Goal: Book appointment/travel/reservation

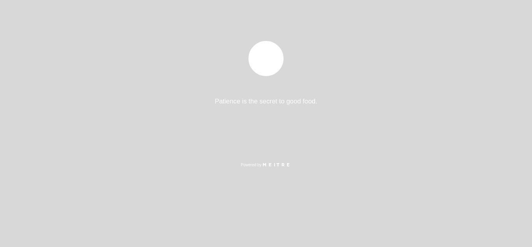
select select "es"
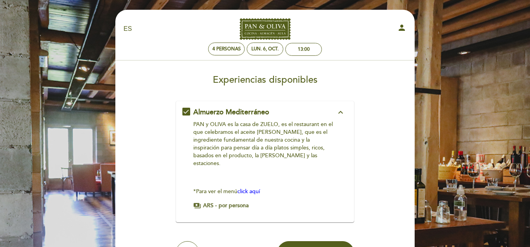
click at [342, 112] on icon "expand_less" at bounding box center [340, 111] width 9 height 9
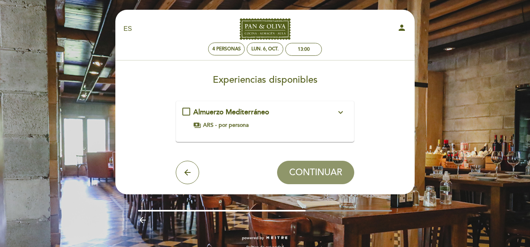
click at [342, 112] on icon "expand_more" at bounding box center [340, 111] width 9 height 9
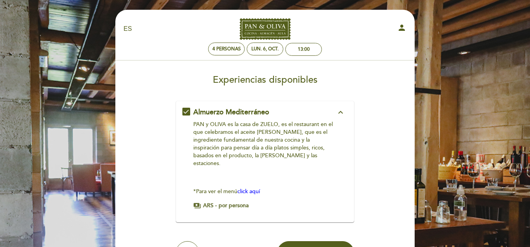
click at [342, 112] on icon "expand_less" at bounding box center [340, 111] width 9 height 9
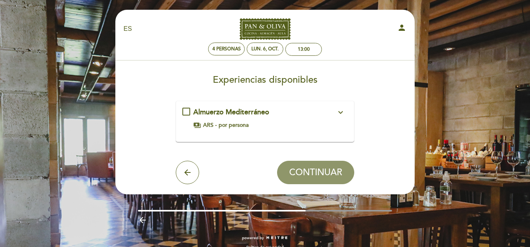
click at [185, 110] on div "Almuerzo Mediterráneo expand_more PAN y OLIVA es la casa de ZUELO, es el restau…" at bounding box center [265, 118] width 166 height 22
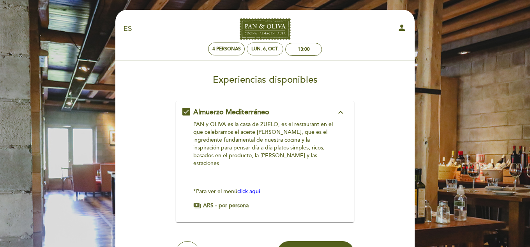
click at [224, 201] on span "por persona" at bounding box center [233, 205] width 30 height 8
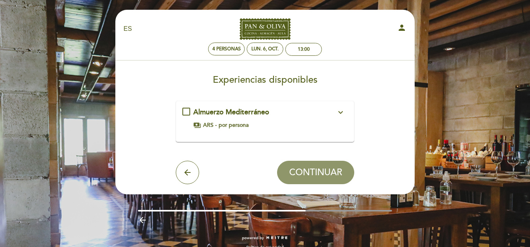
click at [196, 125] on span "payments" at bounding box center [197, 125] width 8 height 8
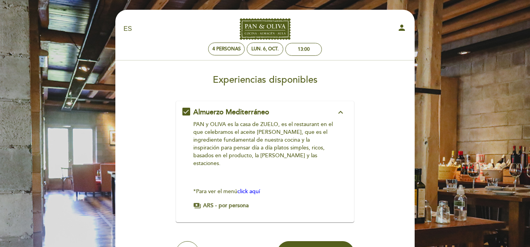
click at [198, 201] on span "payments" at bounding box center [197, 205] width 8 height 8
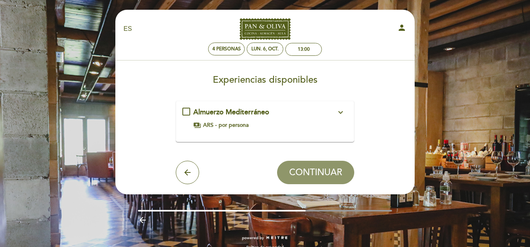
click at [187, 111] on div "Almuerzo Mediterráneo expand_more PAN y OLIVA es la casa de ZUELO, es el restau…" at bounding box center [265, 118] width 166 height 22
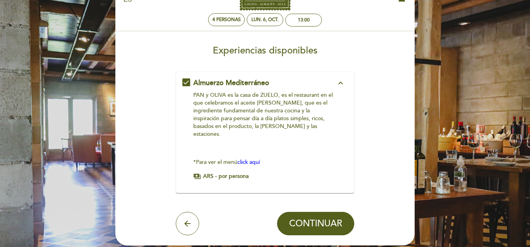
scroll to position [31, 0]
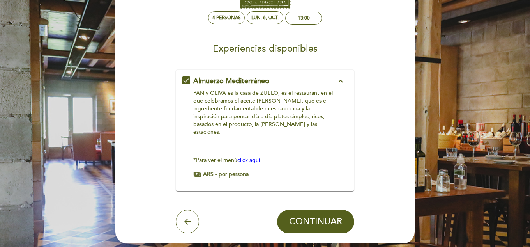
click at [341, 88] on div "Almuerzo Mediterráneo expand_less PAN y OLIVA es la casa de ZUELO, es el restau…" at bounding box center [265, 127] width 166 height 102
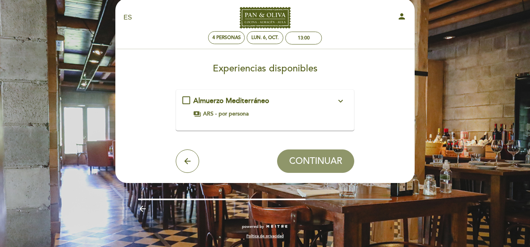
scroll to position [11, 0]
click at [229, 114] on span "por persona" at bounding box center [233, 114] width 30 height 8
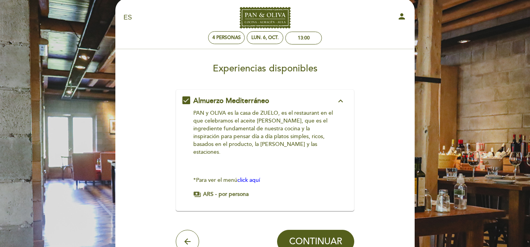
scroll to position [31, 0]
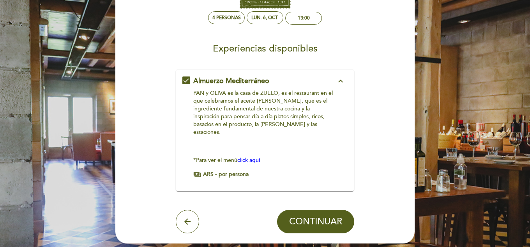
click at [219, 81] on span "Almuerzo Mediterráneo" at bounding box center [231, 80] width 76 height 9
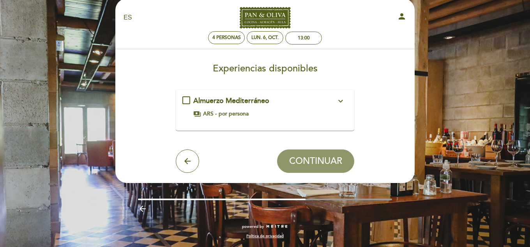
scroll to position [11, 0]
click at [215, 98] on span "Almuerzo Mediterráneo" at bounding box center [231, 100] width 76 height 9
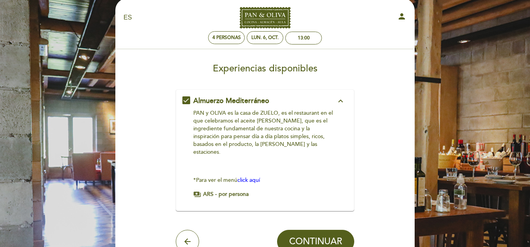
scroll to position [31, 0]
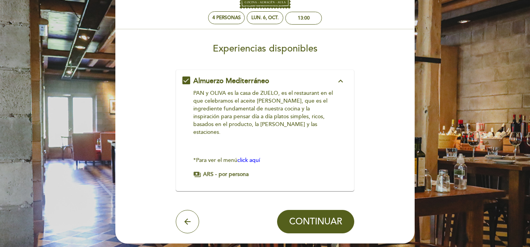
click at [257, 157] on link "click aquí" at bounding box center [248, 160] width 23 height 7
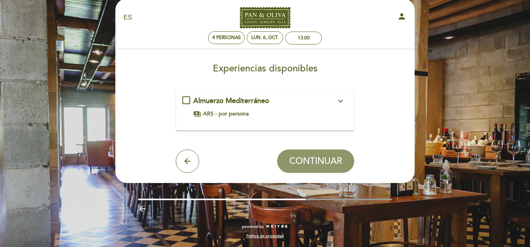
scroll to position [11, 0]
click at [342, 101] on icon "expand_more" at bounding box center [340, 100] width 9 height 9
